Goal: Task Accomplishment & Management: Use online tool/utility

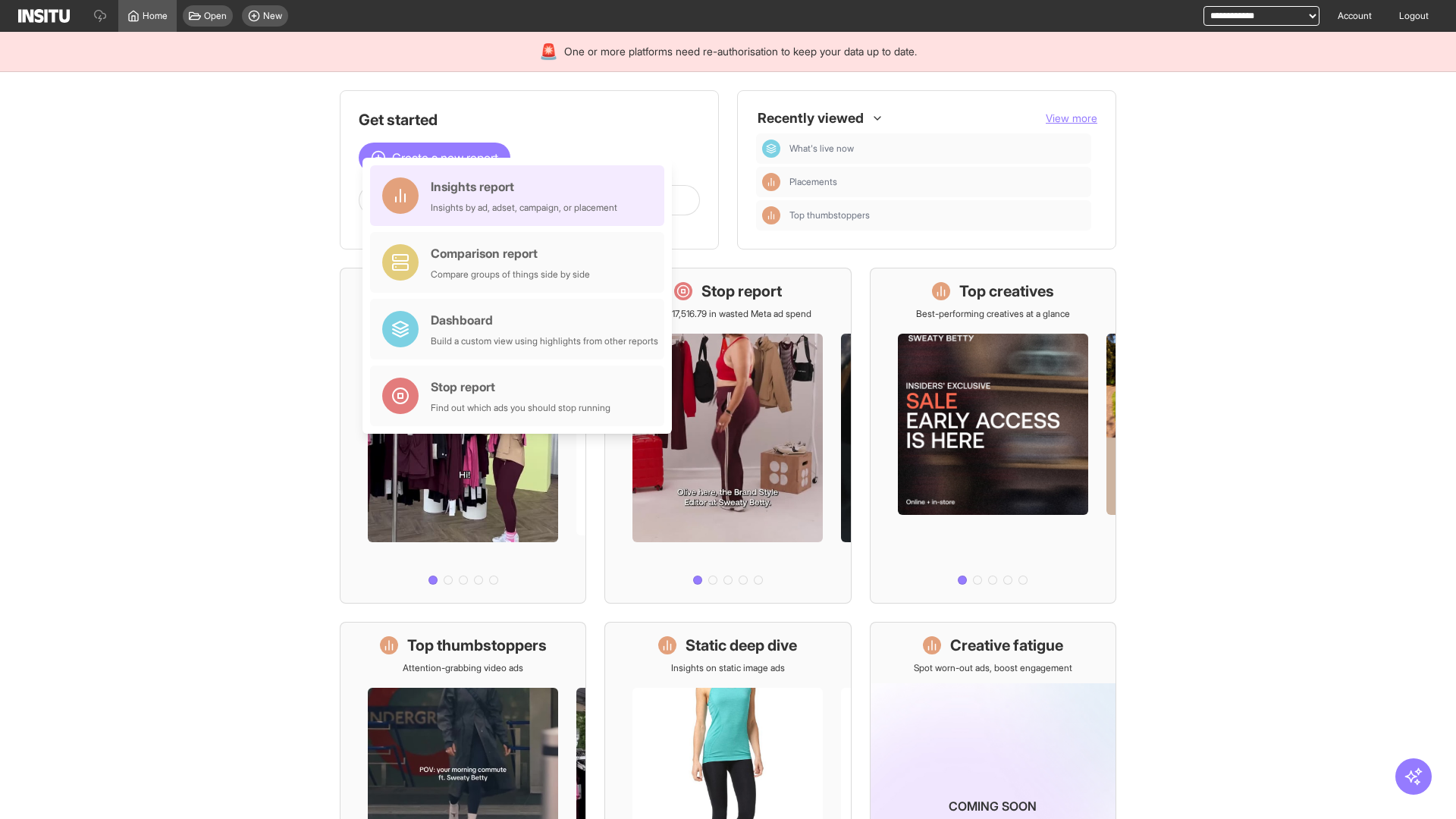
click at [521, 196] on div "Insights report Insights by ad, adset, campaign, or placement" at bounding box center [524, 196] width 187 height 37
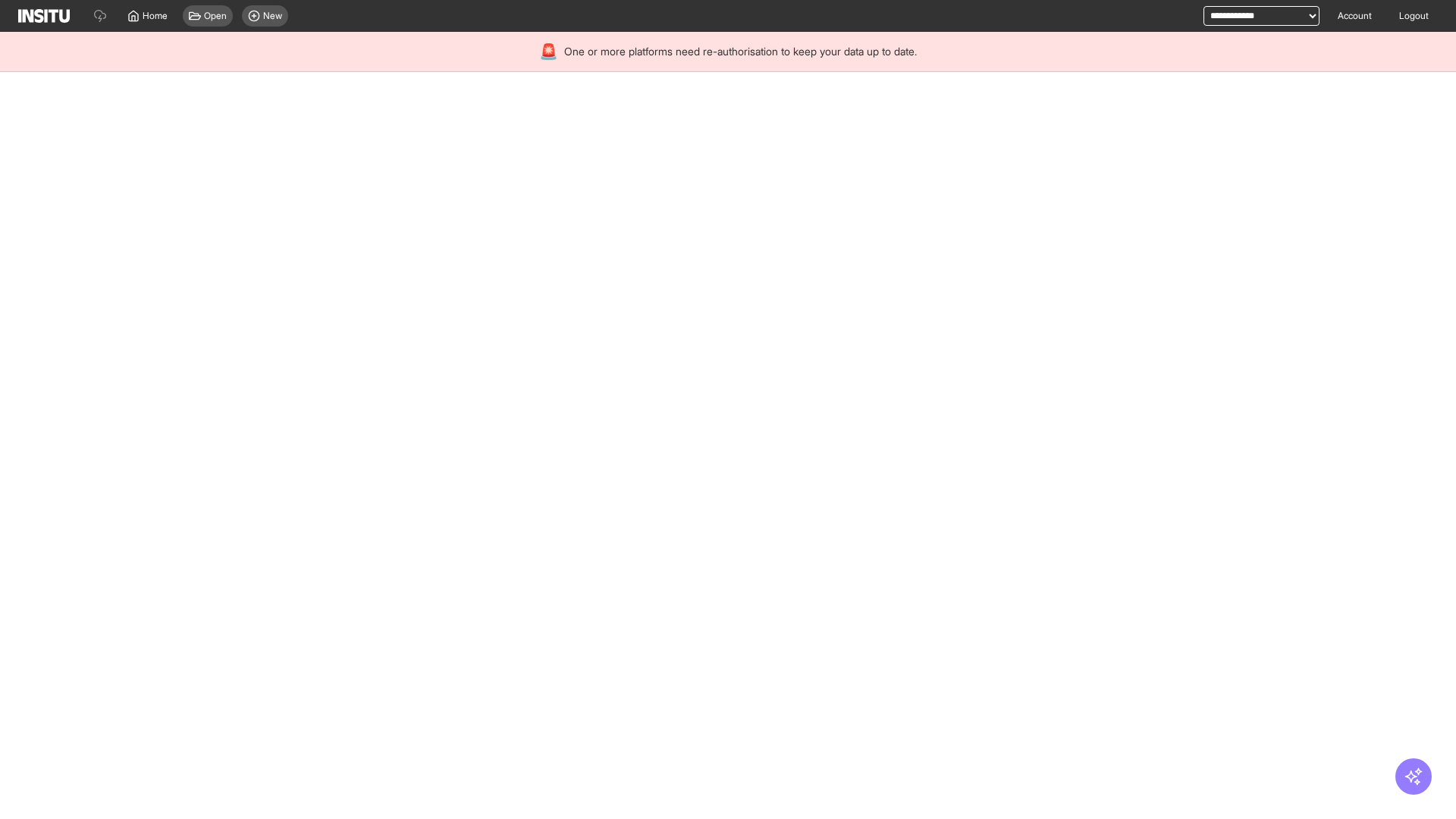
select select "**"
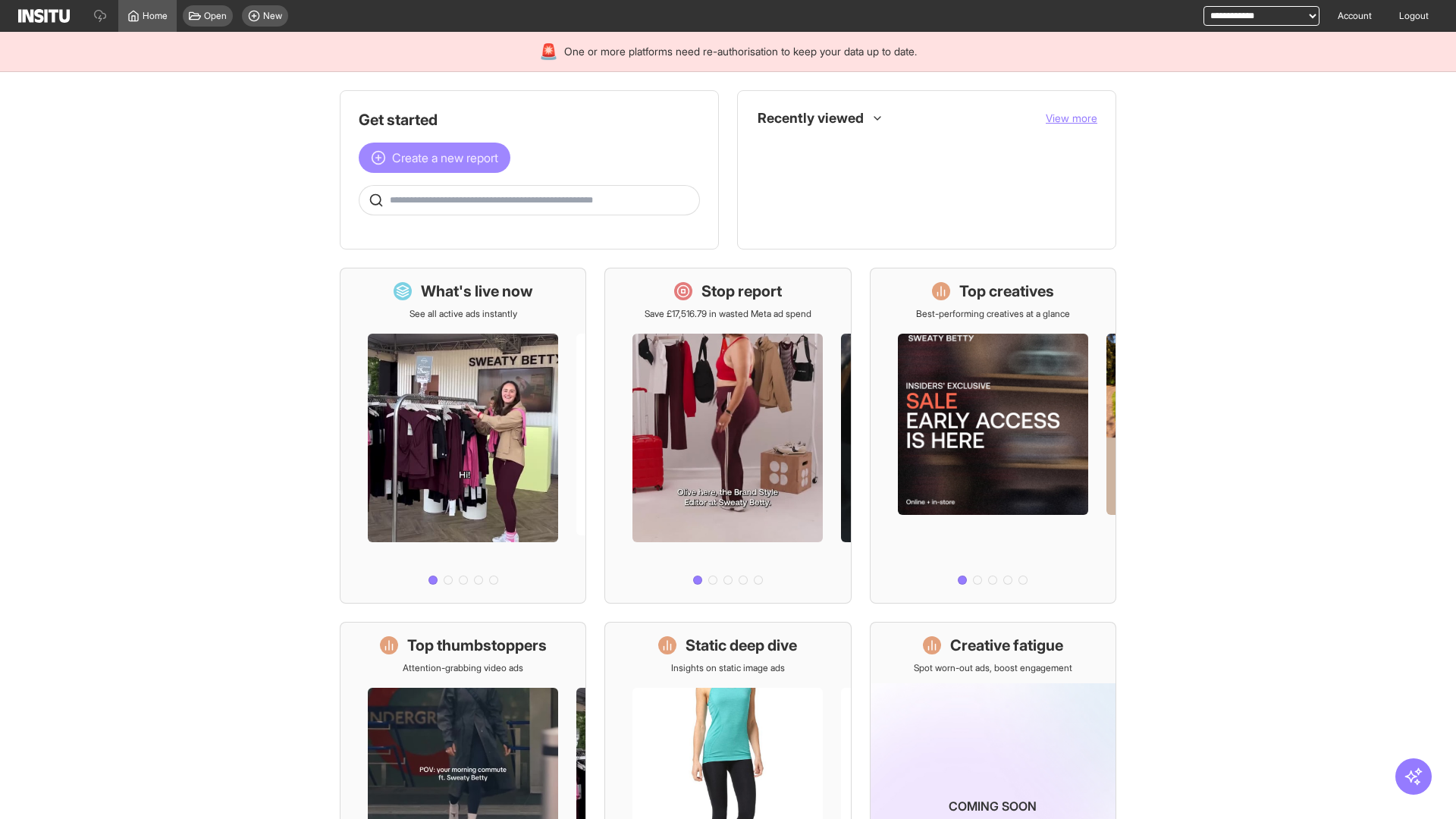
click at [439, 158] on span "Create a new report" at bounding box center [445, 157] width 106 height 18
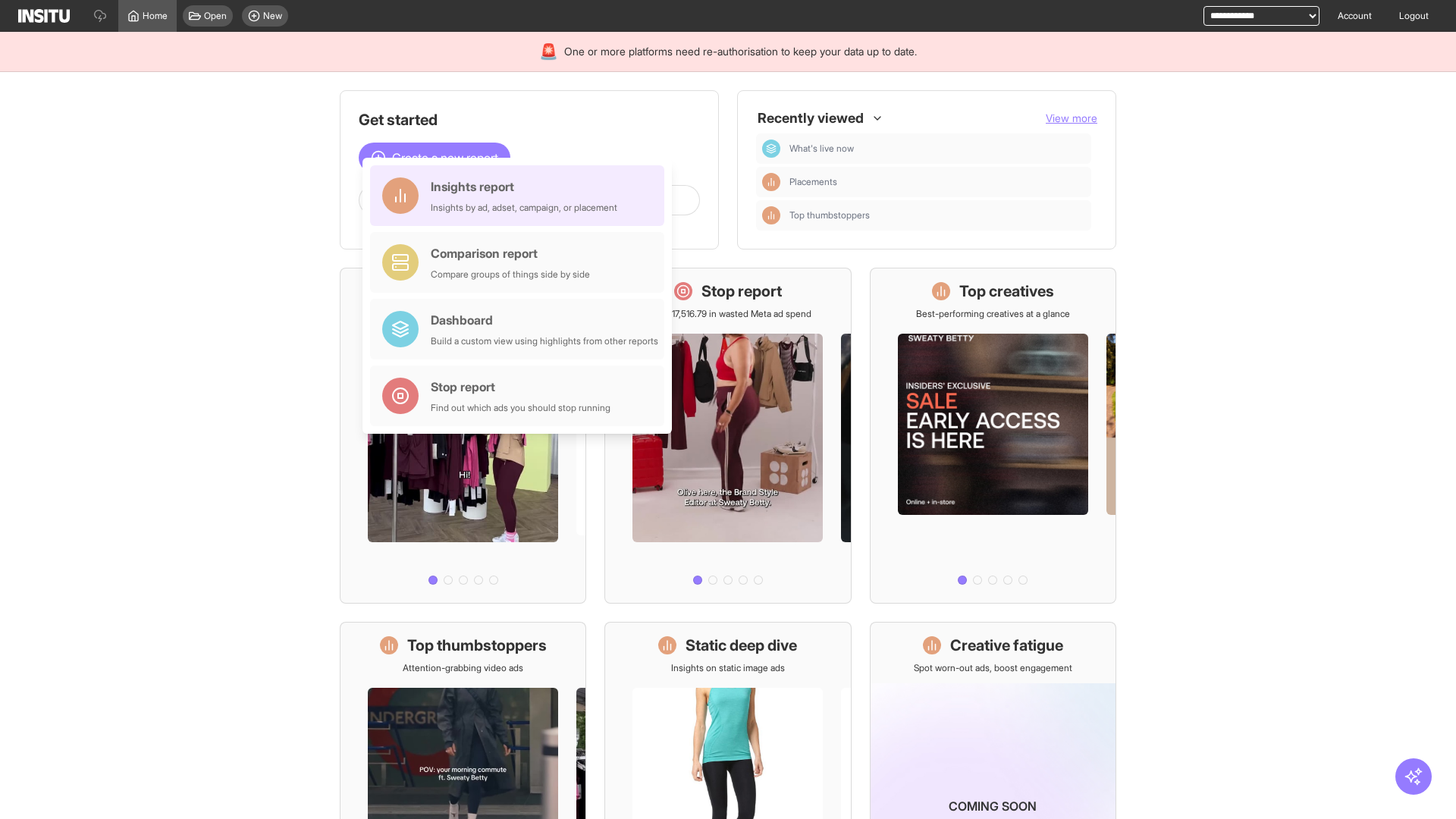
click at [521, 196] on div "Insights report Insights by ad, adset, campaign, or placement" at bounding box center [524, 196] width 187 height 37
